Goal: Contribute content: Add original content to the website for others to see

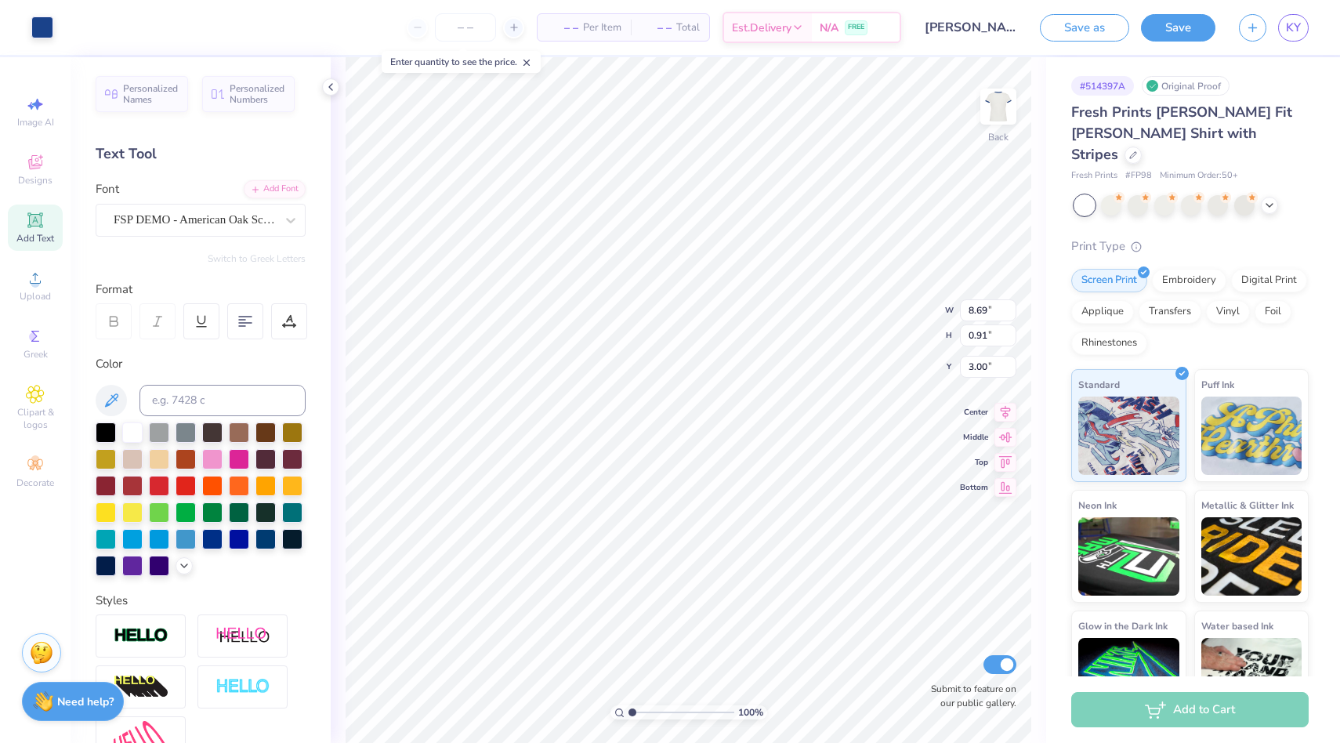
type input "8.69"
type input "0.91"
type input "3.00"
type textarea "Fall Recruitment 2025"
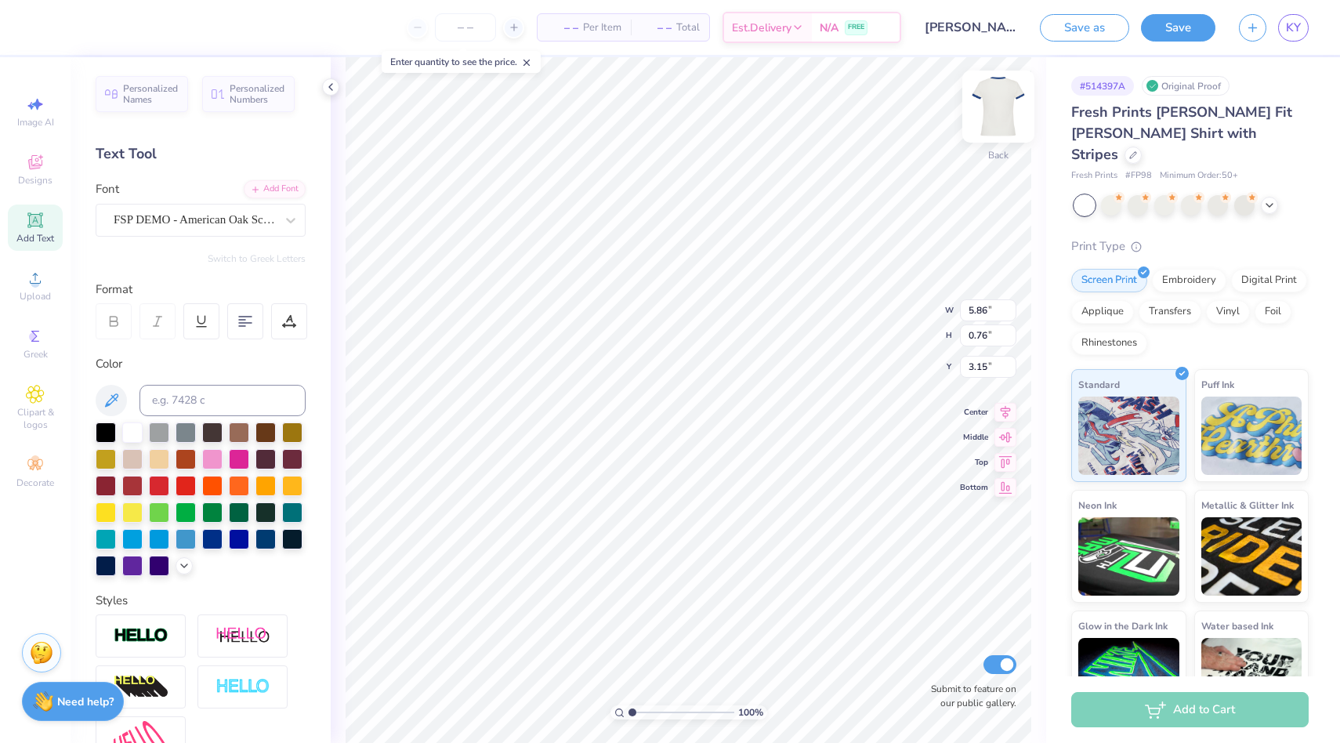
click at [1006, 139] on div "Back" at bounding box center [998, 117] width 36 height 56
click at [985, 110] on img at bounding box center [998, 106] width 63 height 63
type input "6.70"
type input "0.63"
type input "3.28"
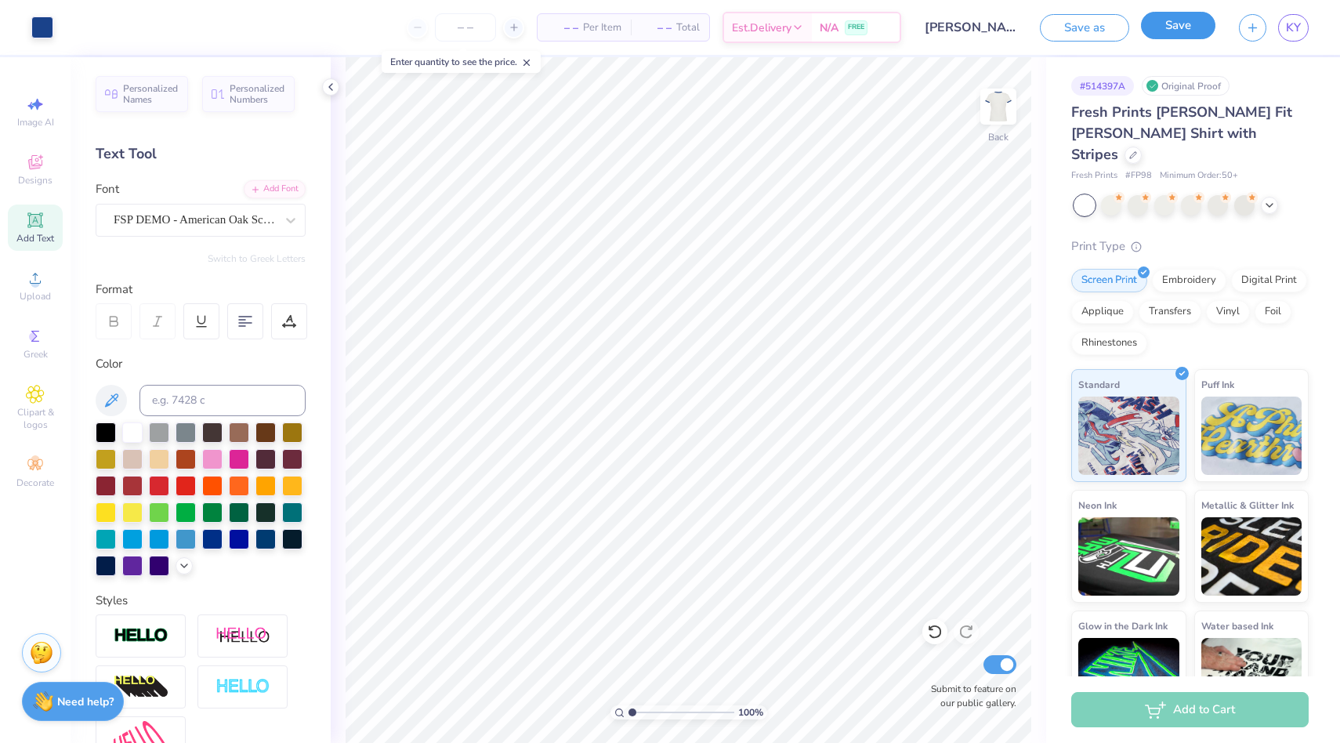
click at [1189, 27] on button "Save" at bounding box center [1178, 25] width 74 height 27
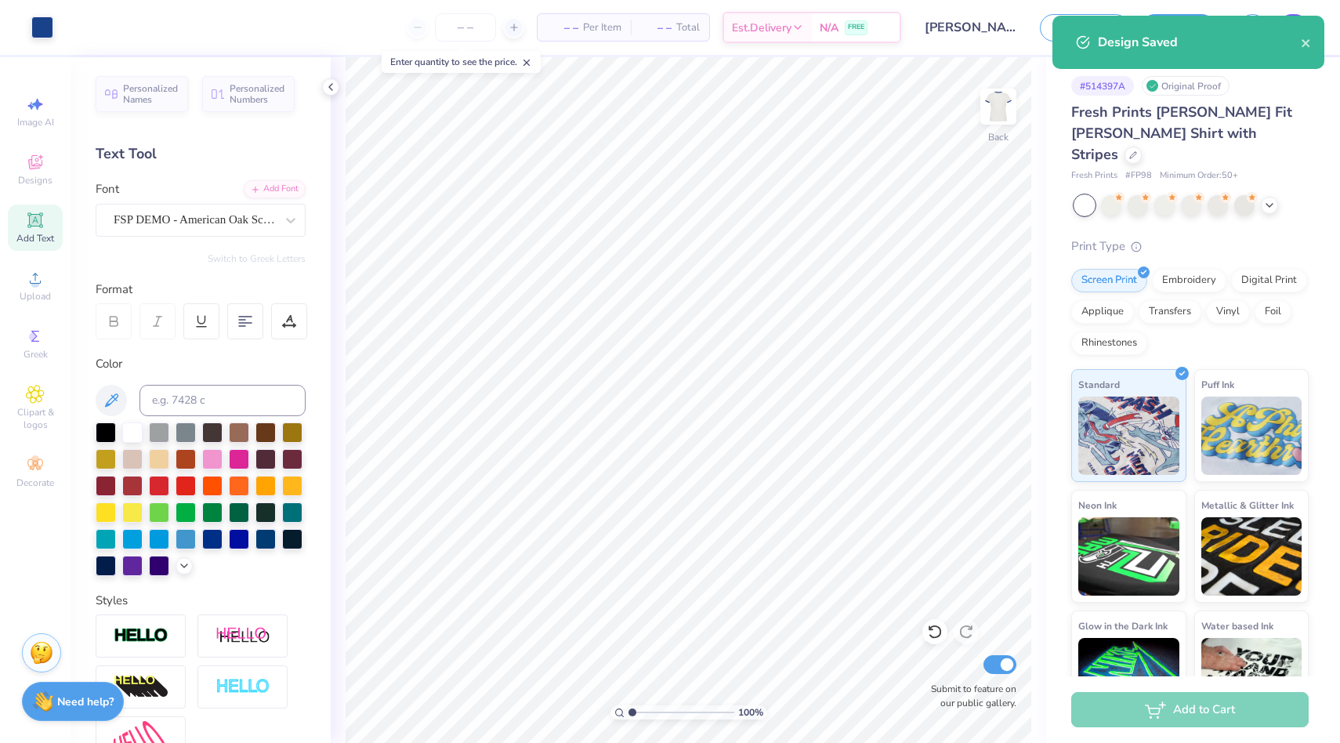
click at [1294, 24] on div "Design Saved" at bounding box center [1188, 42] width 272 height 53
click at [1294, 45] on div "Design Saved" at bounding box center [1199, 42] width 203 height 19
click at [1309, 40] on icon "close" at bounding box center [1306, 43] width 11 height 13
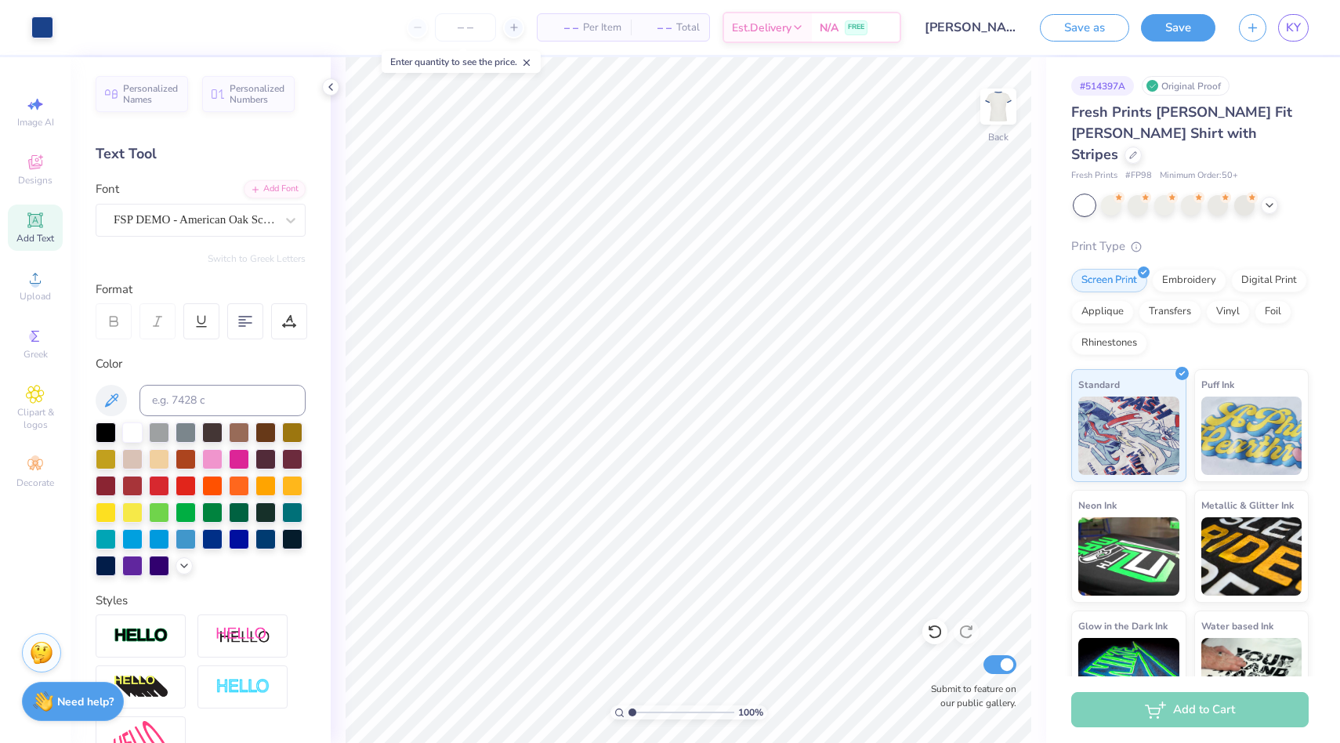
click at [1291, 31] on div "Design Saved" at bounding box center [1188, 48] width 278 height 71
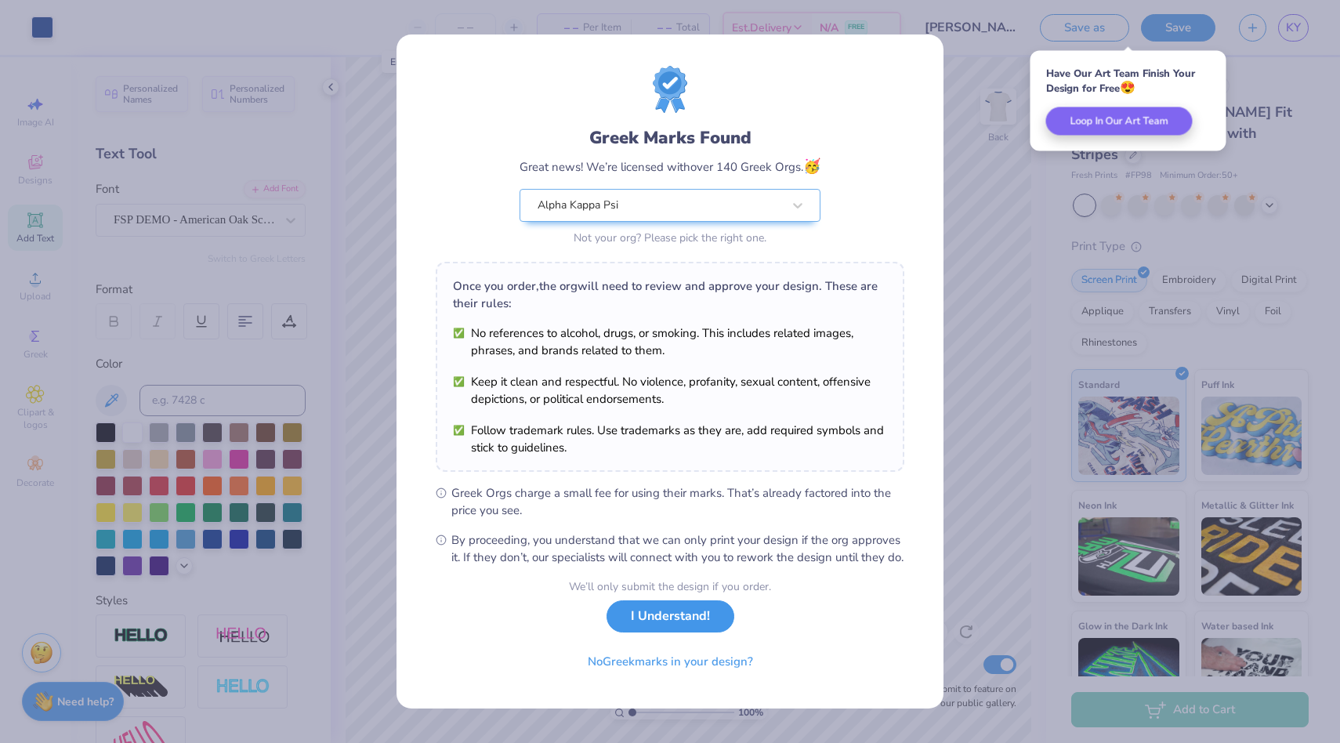
click at [647, 623] on button "I Understand!" at bounding box center [670, 616] width 128 height 32
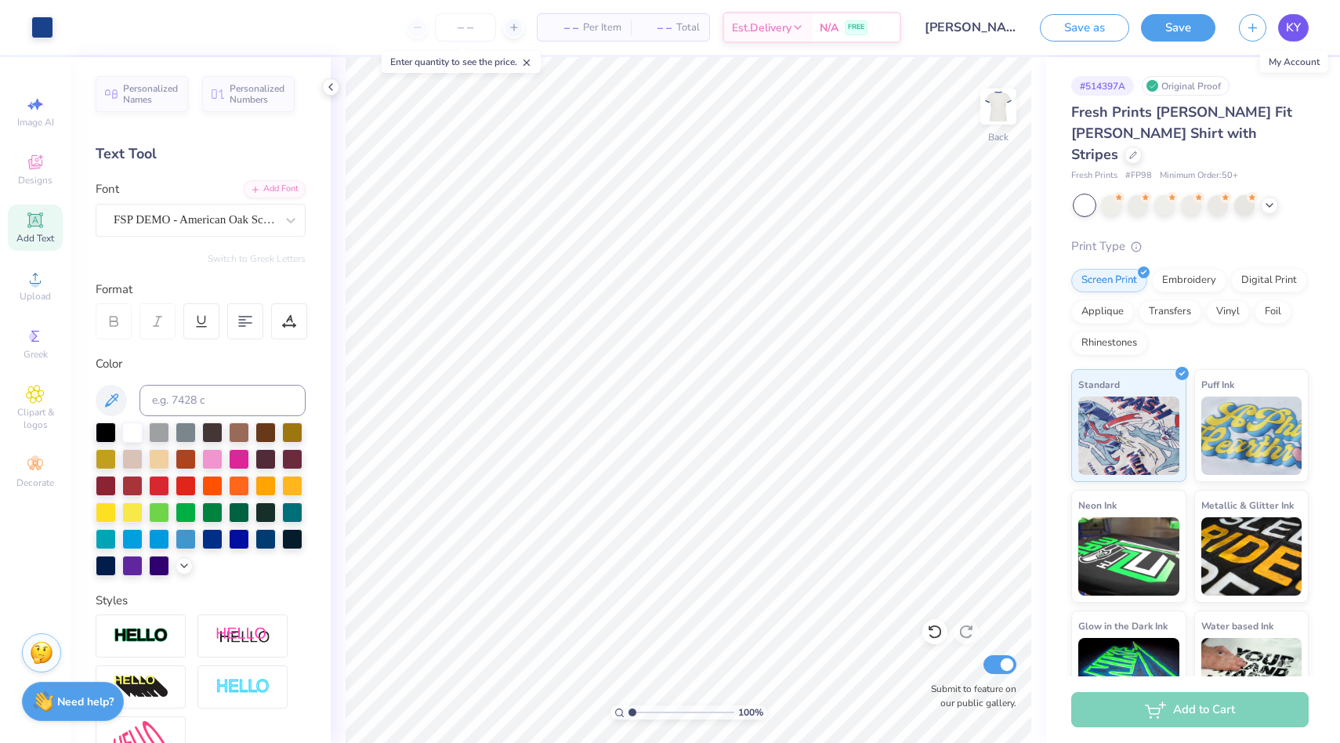
click at [1295, 20] on span "KY" at bounding box center [1293, 28] width 15 height 18
